Goal: Find specific page/section: Find specific page/section

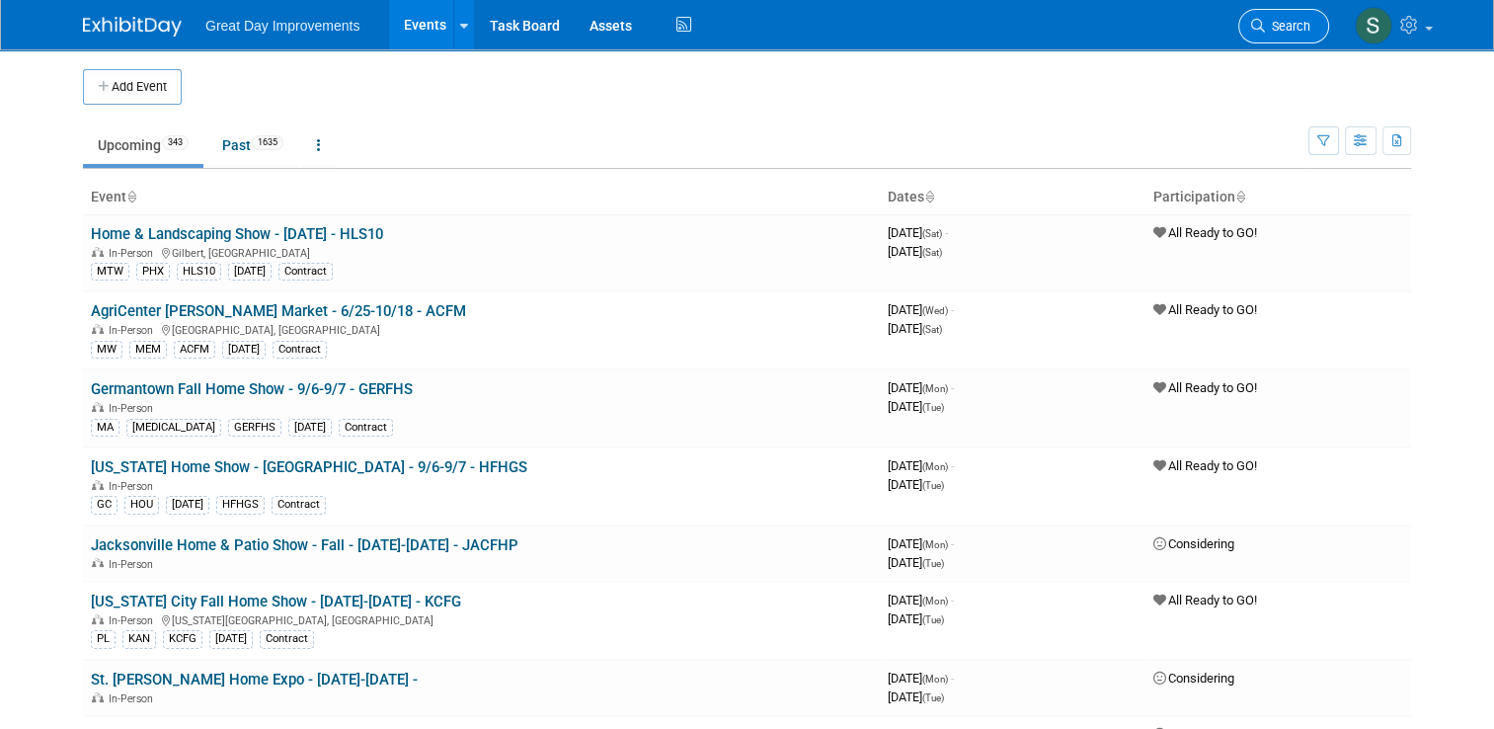
click at [1297, 27] on span "Search" at bounding box center [1287, 26] width 45 height 15
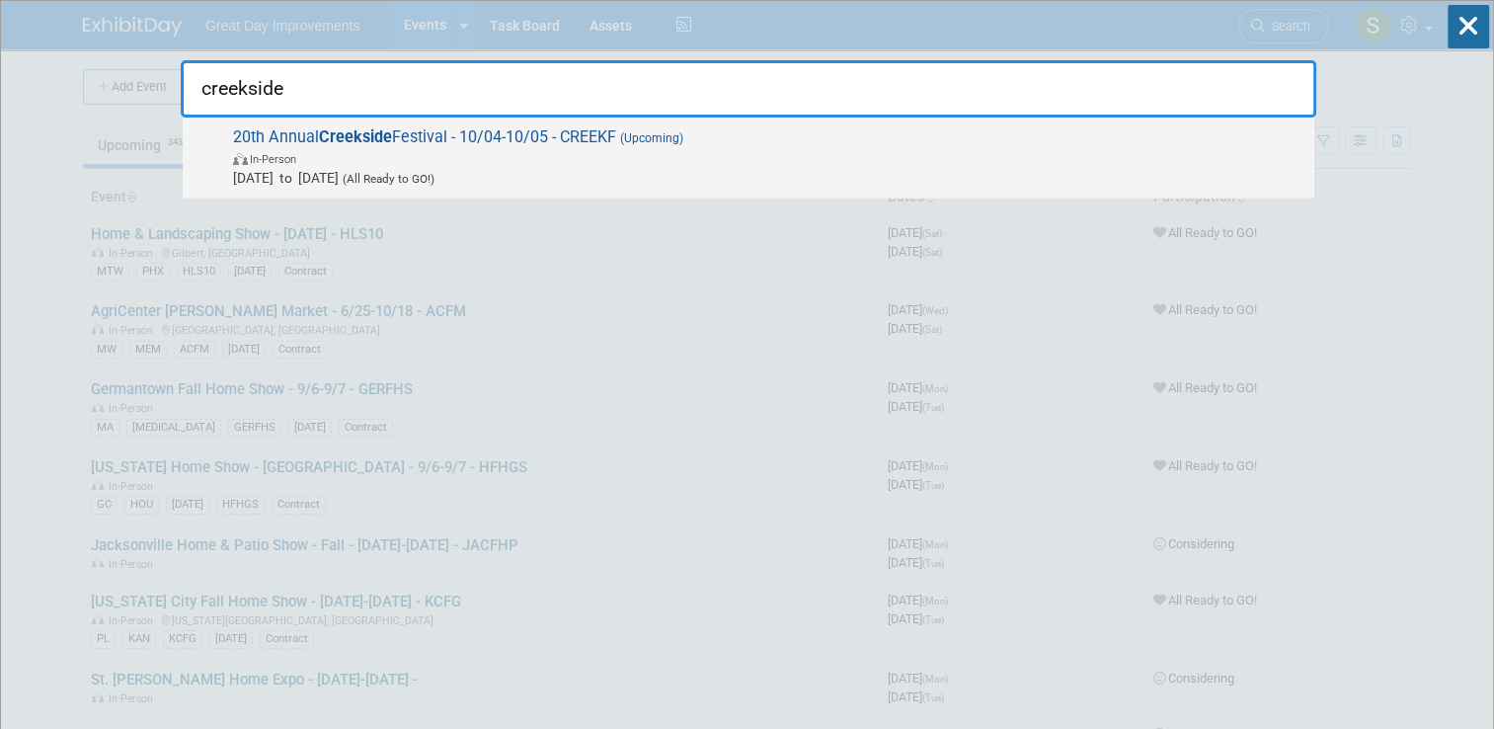
type input "creekside"
click at [958, 161] on span "In-Person" at bounding box center [768, 158] width 1071 height 20
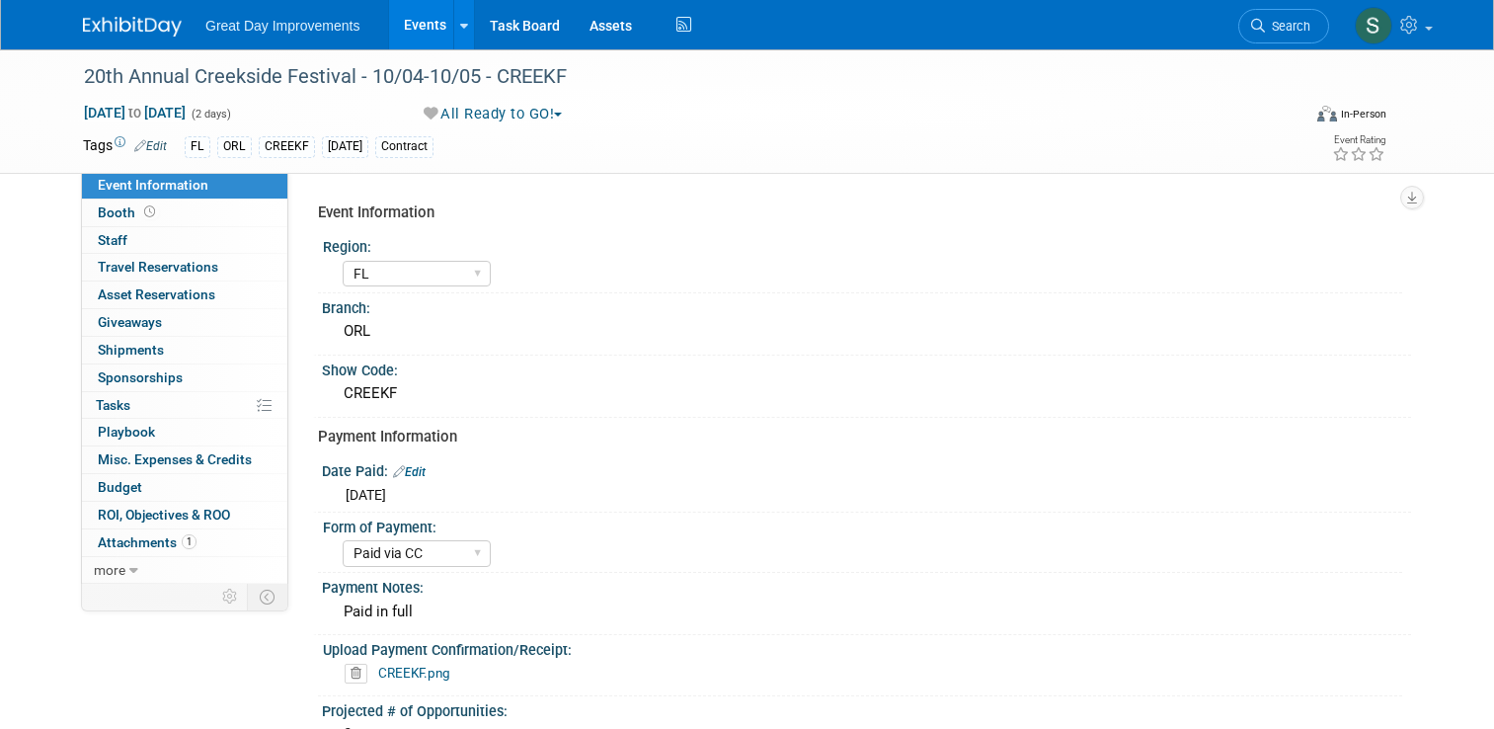
select select "FL"
select select "Paid via CC"
select select "Not Required"
